Goal: Transaction & Acquisition: Purchase product/service

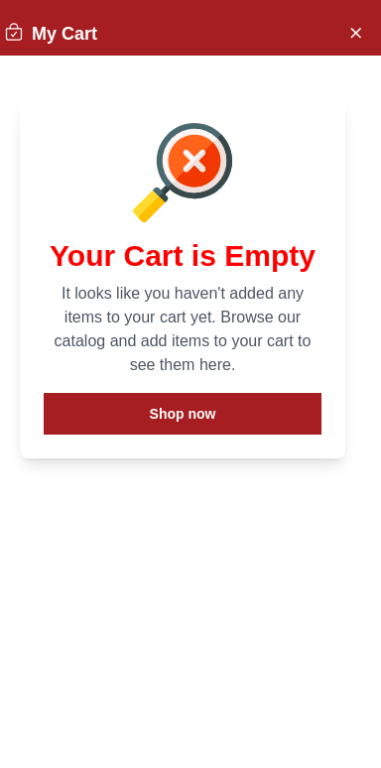
click at [355, 43] on icon "Close Account" at bounding box center [355, 32] width 16 height 25
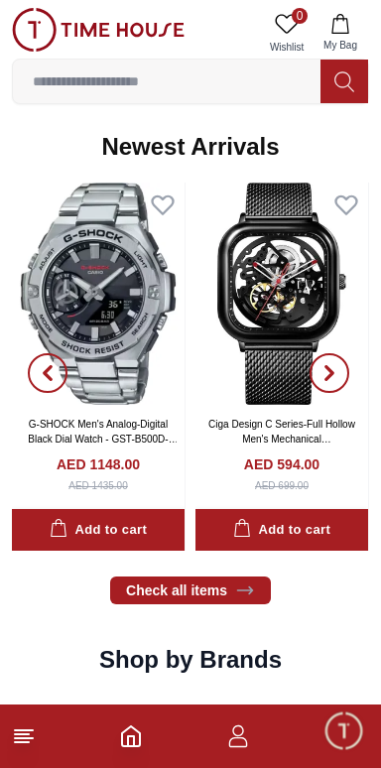
scroll to position [1139, 0]
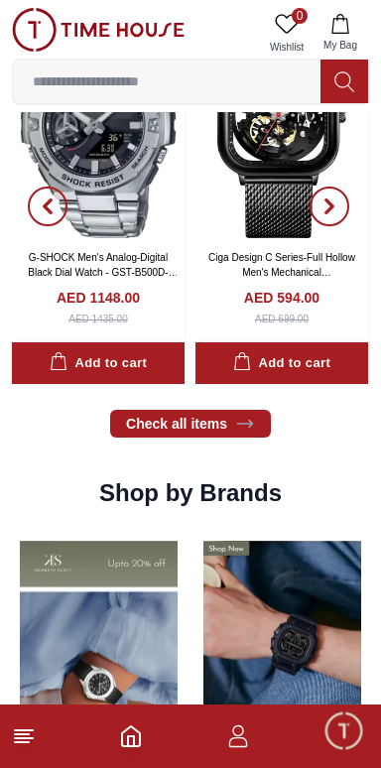
click at [280, 700] on img at bounding box center [283, 665] width 174 height 272
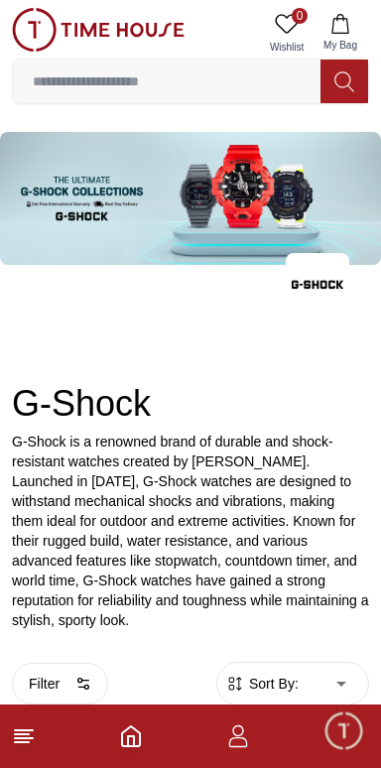
click at [338, 37] on button "My Bag" at bounding box center [341, 33] width 58 height 51
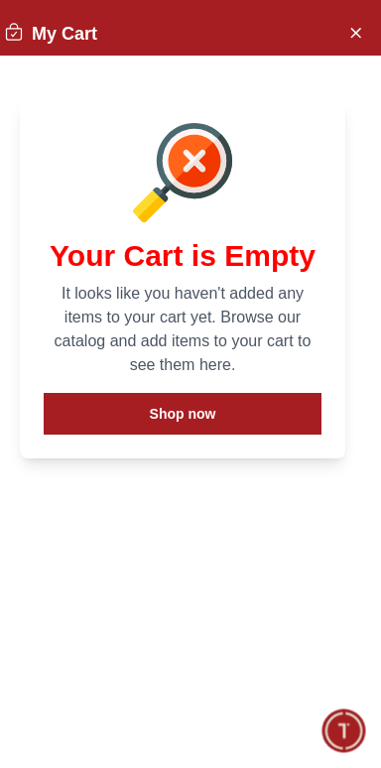
click at [210, 420] on button "Shop now" at bounding box center [183, 414] width 278 height 42
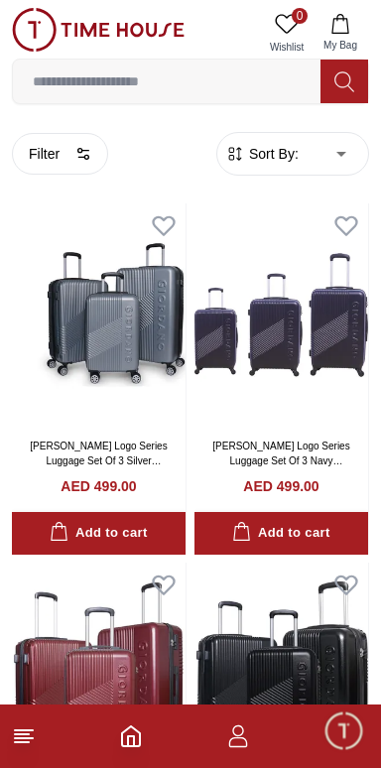
click at [202, 84] on input at bounding box center [167, 82] width 308 height 40
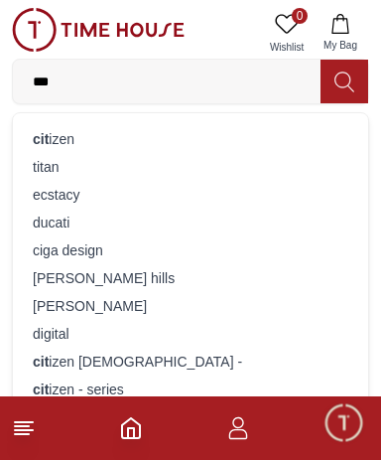
type input "***"
click at [105, 154] on div "titan" at bounding box center [191, 167] width 332 height 28
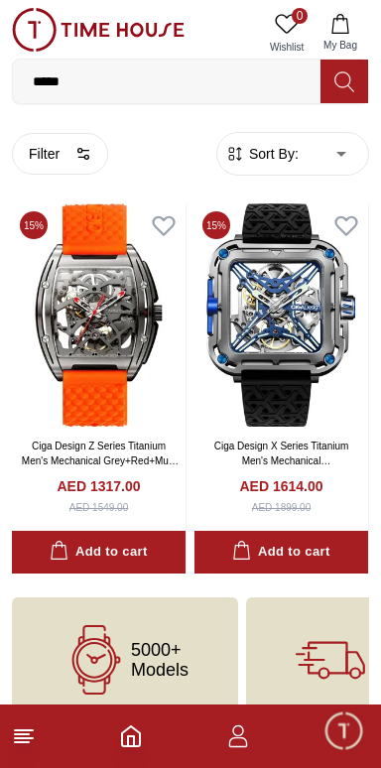
click at [94, 82] on input "*****" at bounding box center [167, 82] width 308 height 40
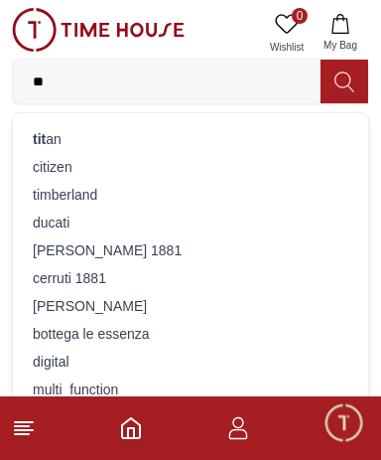
type input "*"
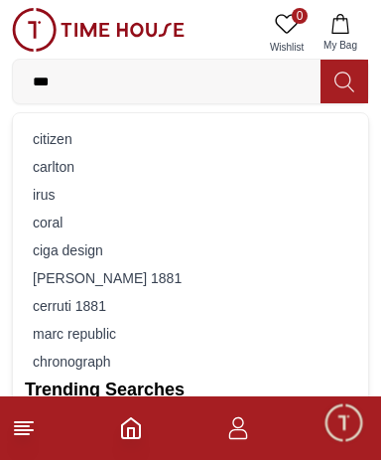
type input "***"
click at [97, 146] on div "citizen" at bounding box center [191, 139] width 332 height 28
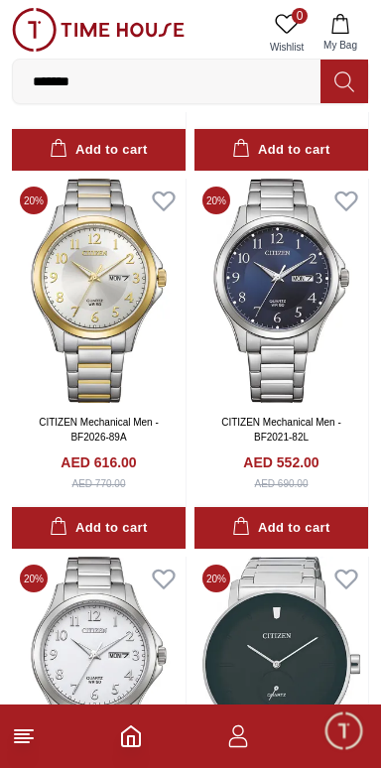
scroll to position [2672, 0]
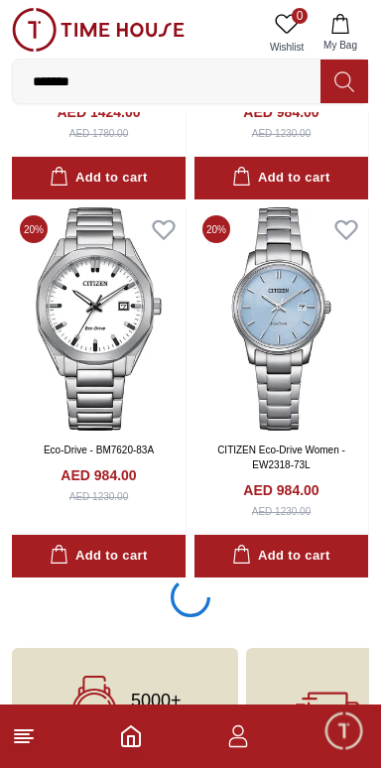
scroll to position [7112, 0]
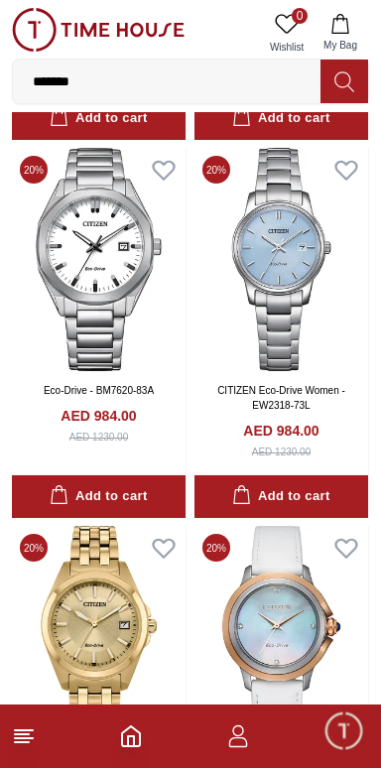
scroll to position [7538, 0]
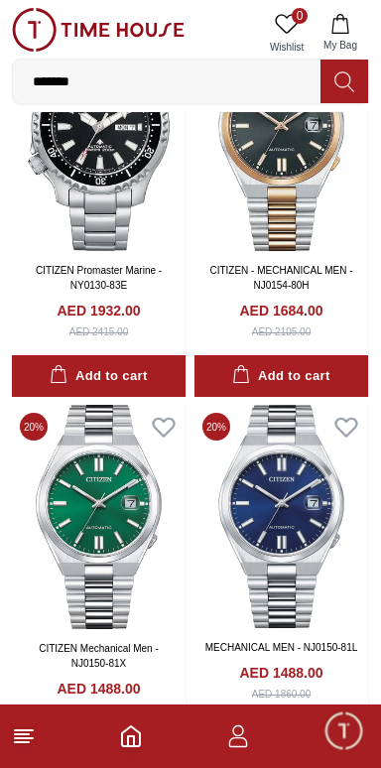
scroll to position [14720, 0]
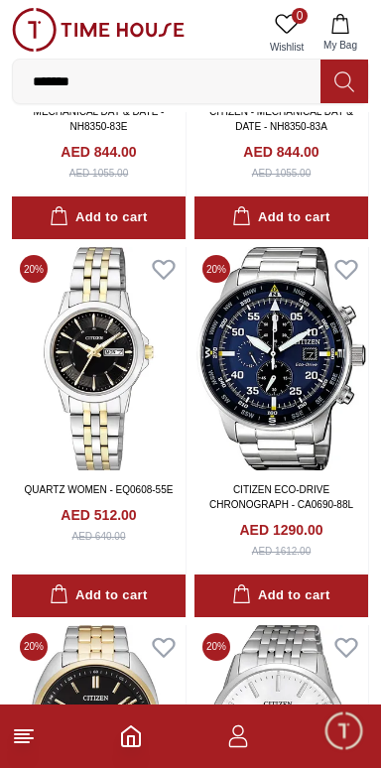
scroll to position [15735, 0]
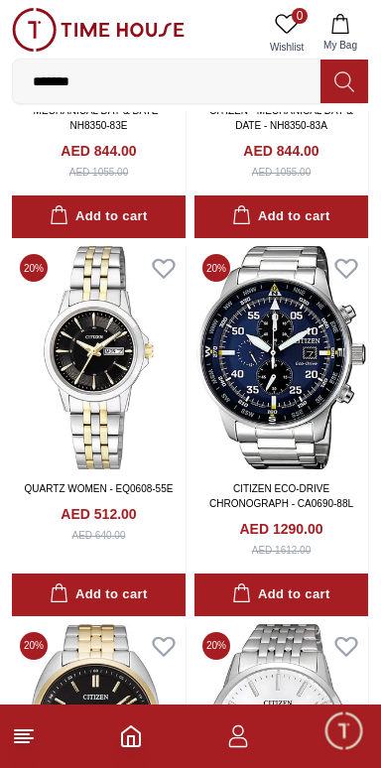
click at [115, 593] on div "Add to cart" at bounding box center [98, 595] width 97 height 23
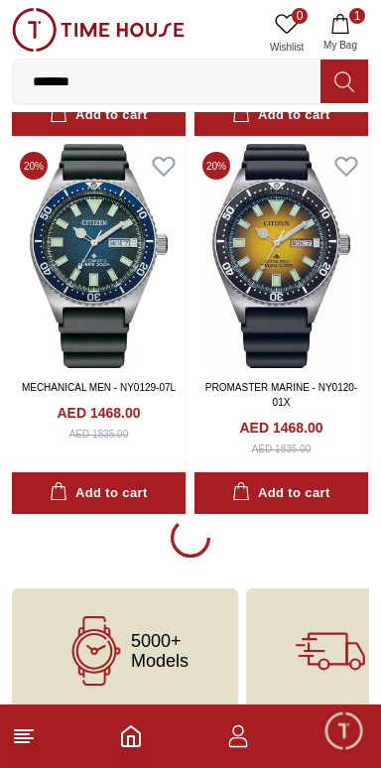
scroll to position [18434, 0]
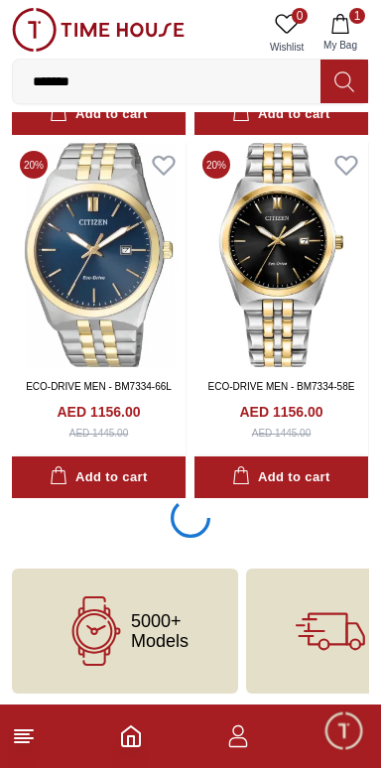
scroll to position [22143, 0]
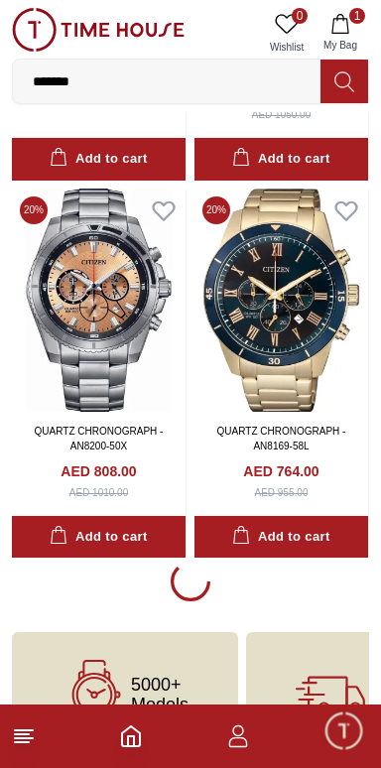
scroll to position [25830, 0]
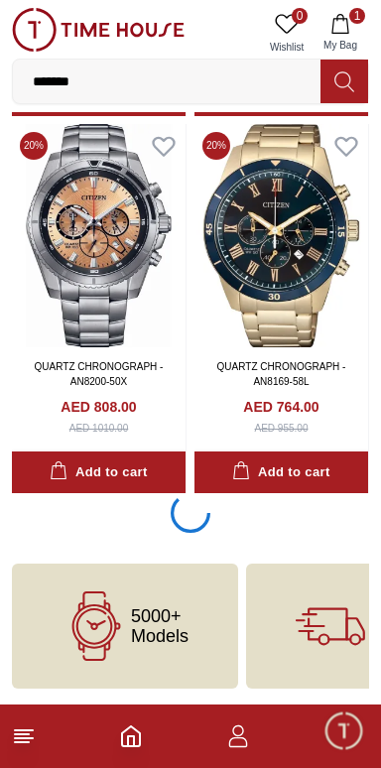
click at [343, 38] on span "My Bag" at bounding box center [341, 45] width 50 height 15
